Goal: Find specific page/section: Find specific page/section

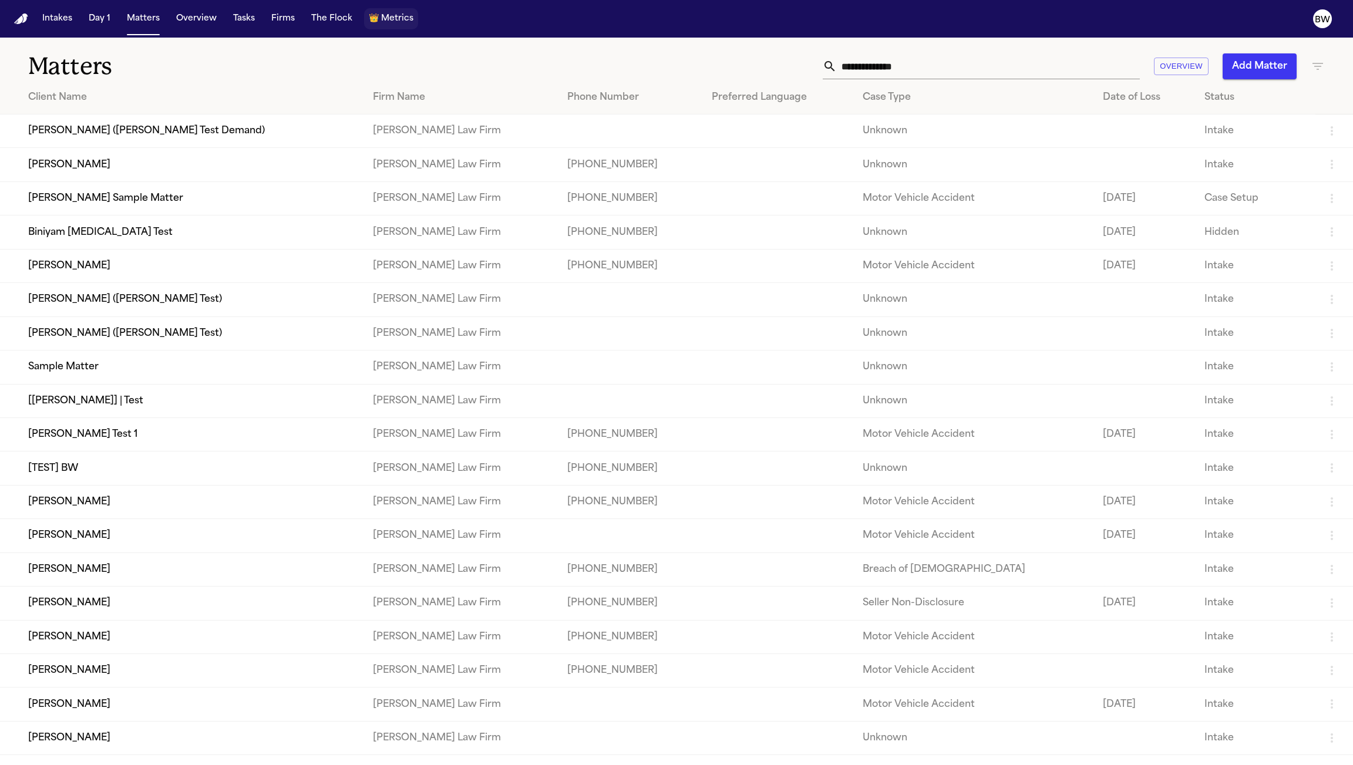
click at [392, 25] on span "Metrics" at bounding box center [397, 19] width 32 height 12
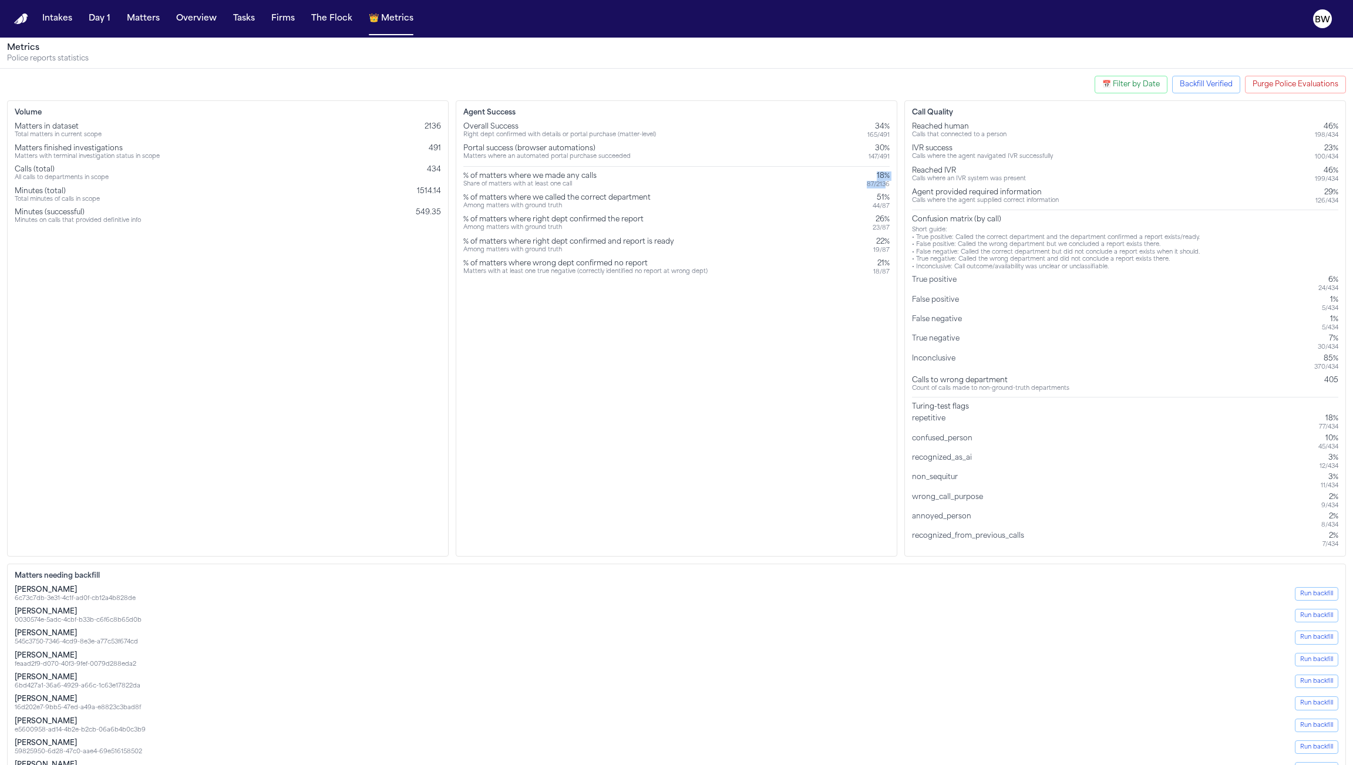
drag, startPoint x: 876, startPoint y: 173, endPoint x: 888, endPoint y: 183, distance: 15.5
click at [888, 182] on div "18% 87 / 2136" at bounding box center [878, 180] width 23 height 17
click at [891, 183] on div "Agent Success Overall Success Right dept confirmed with details or portal purch…" at bounding box center [677, 328] width 442 height 456
